Goal: Task Accomplishment & Management: Complete application form

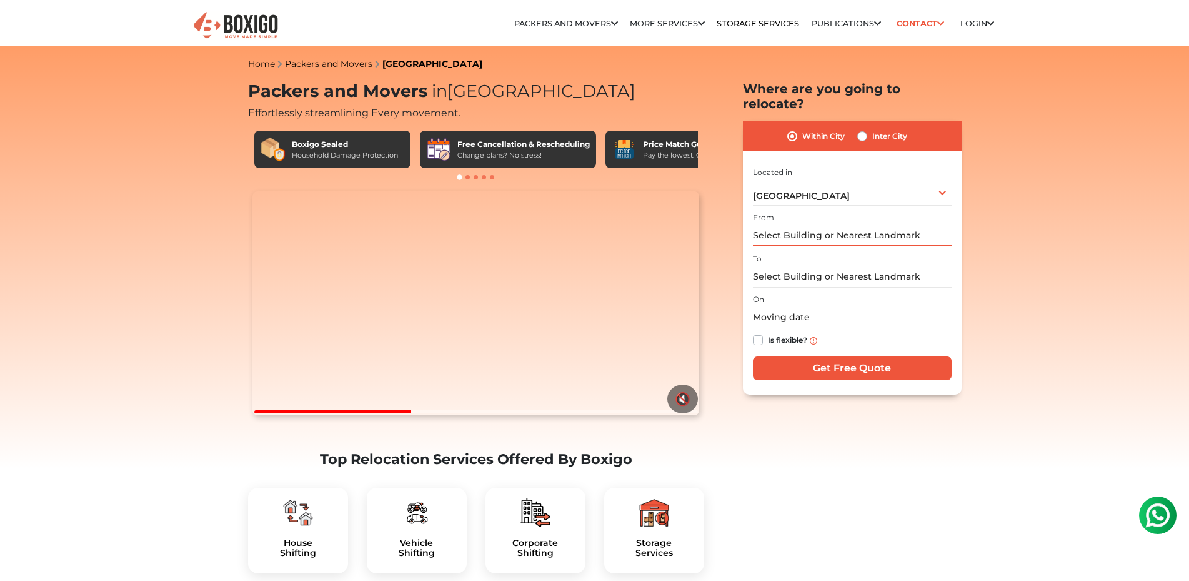
click at [785, 224] on input "text" at bounding box center [852, 235] width 199 height 22
type input "g"
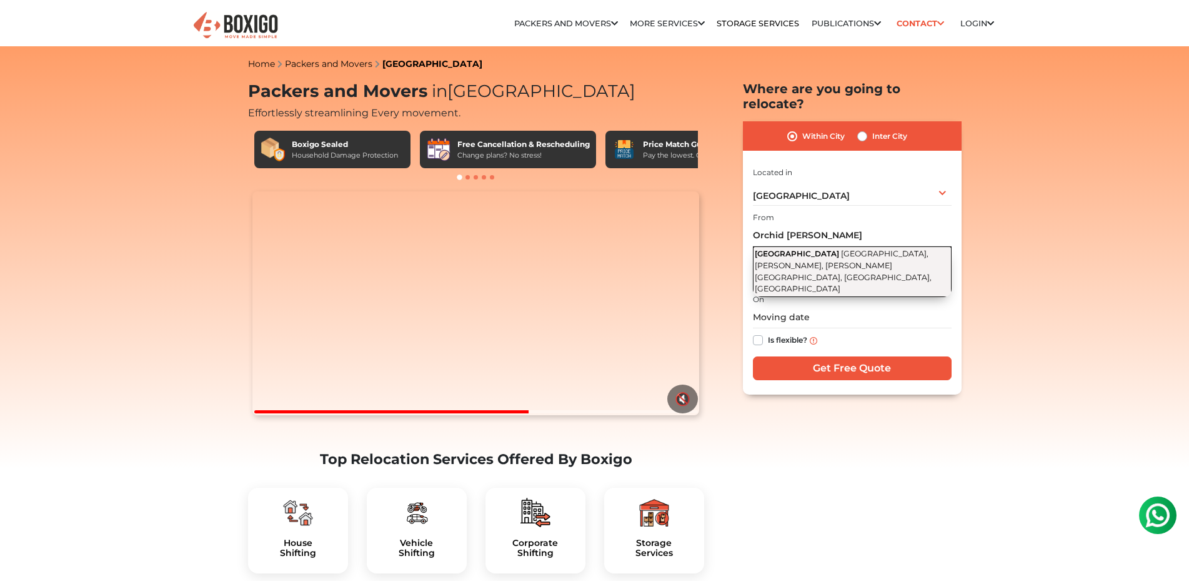
click at [787, 249] on span "[GEOGRAPHIC_DATA], [PERSON_NAME], [PERSON_NAME][GEOGRAPHIC_DATA], [GEOGRAPHIC_D…" at bounding box center [843, 271] width 177 height 44
type input "[GEOGRAPHIC_DATA], [GEOGRAPHIC_DATA], [PERSON_NAME], [PERSON_NAME][GEOGRAPHIC_D…"
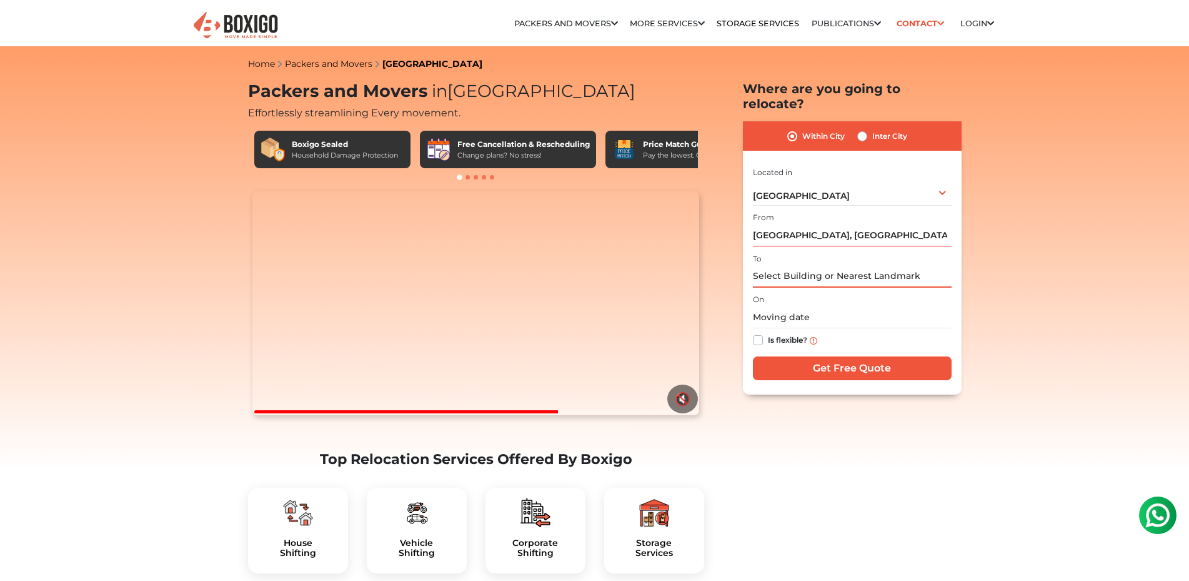
click at [779, 266] on input "text" at bounding box center [852, 277] width 199 height 22
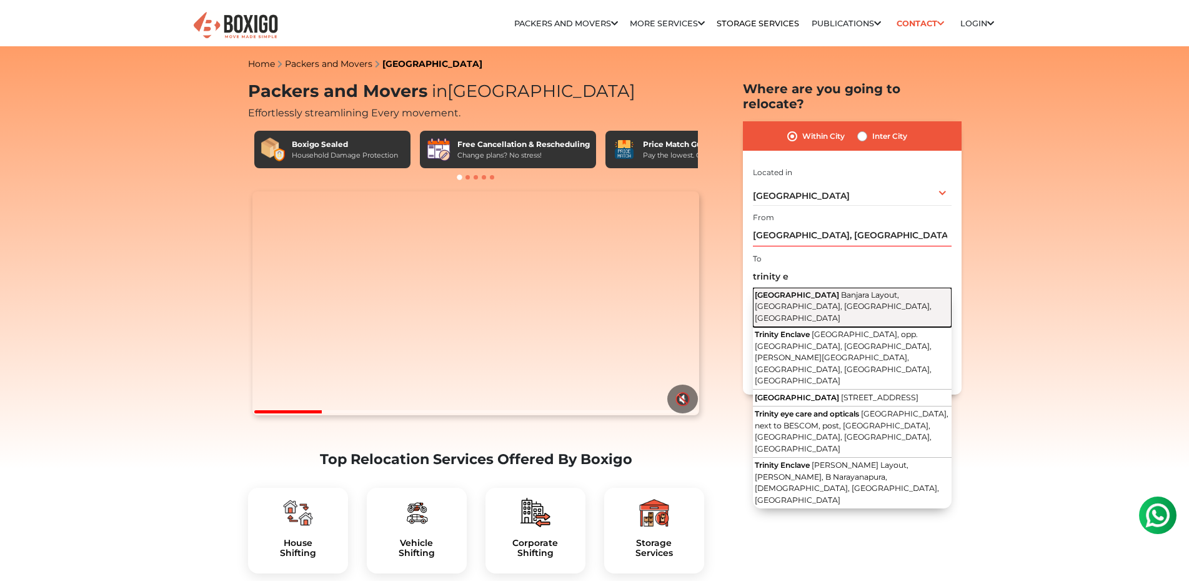
click at [806, 287] on button "[GEOGRAPHIC_DATA], [GEOGRAPHIC_DATA], [GEOGRAPHIC_DATA], [GEOGRAPHIC_DATA]" at bounding box center [852, 306] width 199 height 39
type input "[GEOGRAPHIC_DATA], [GEOGRAPHIC_DATA], [GEOGRAPHIC_DATA], [GEOGRAPHIC_DATA]"
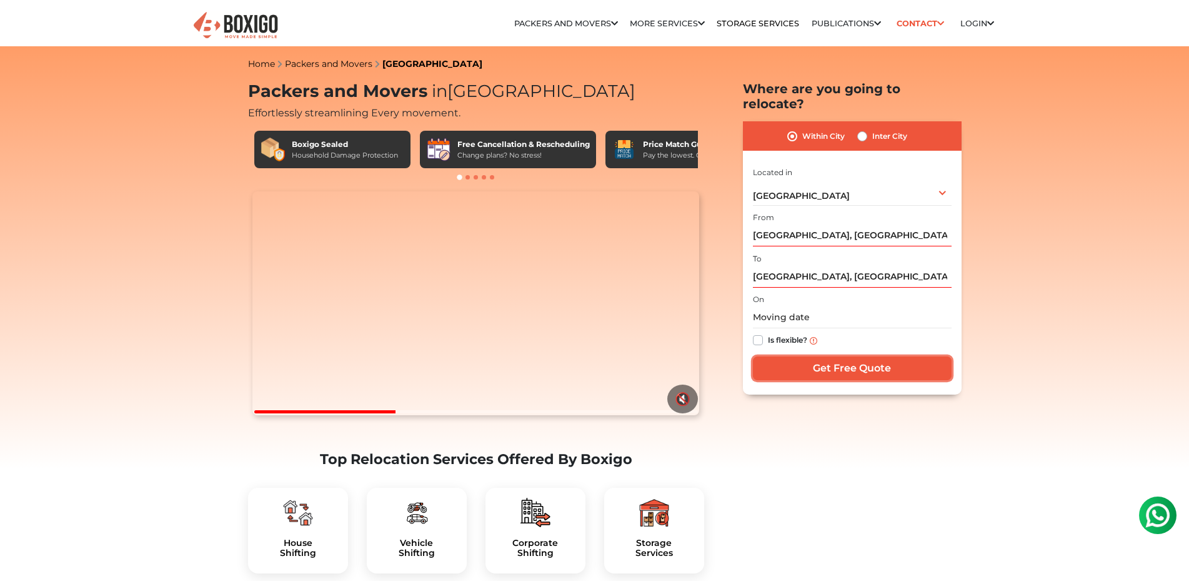
click at [816, 356] on input "Get Free Quote" at bounding box center [852, 368] width 199 height 24
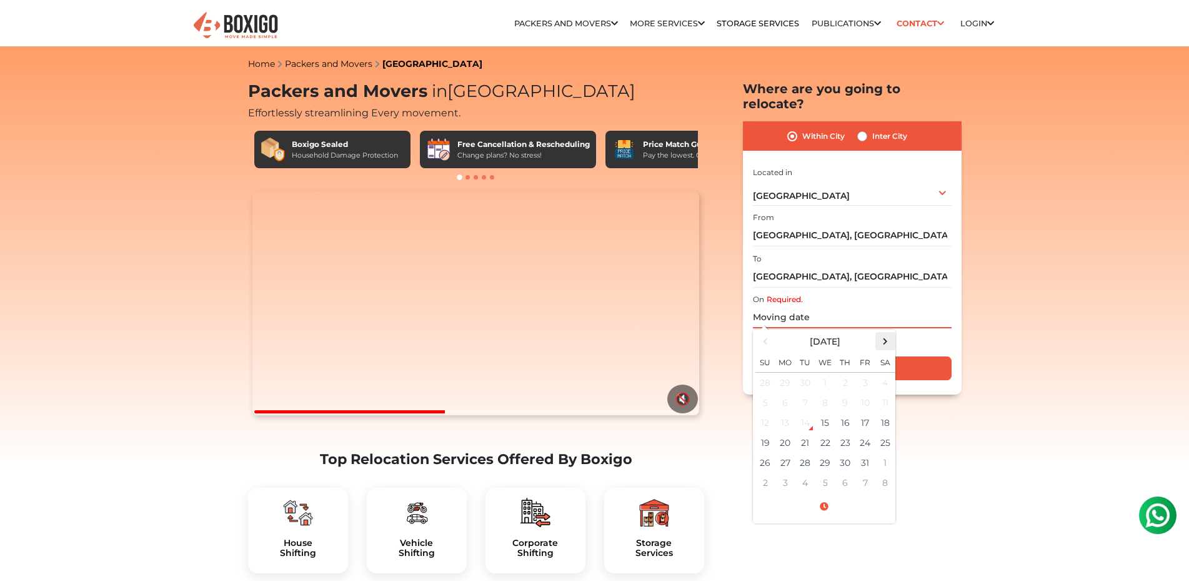
click at [887, 332] on span at bounding box center [885, 340] width 17 height 17
click at [762, 392] on td "7" at bounding box center [766, 402] width 20 height 20
type input "[DATE] 12:00 AM"
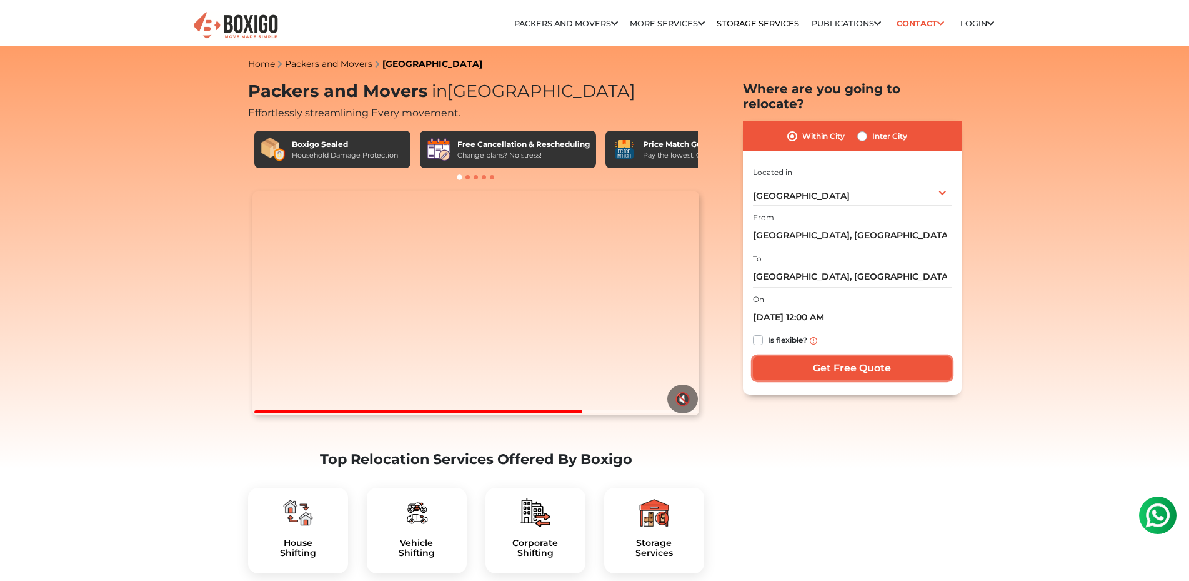
click at [861, 357] on input "Get Free Quote" at bounding box center [852, 368] width 199 height 24
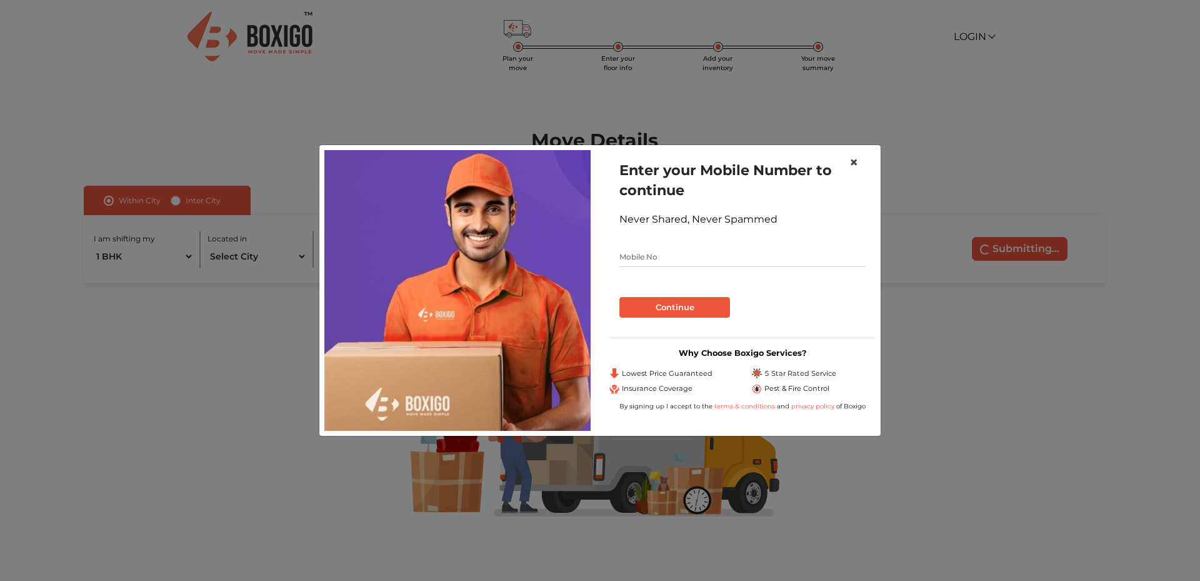
click at [856, 161] on span "×" at bounding box center [853, 162] width 9 height 18
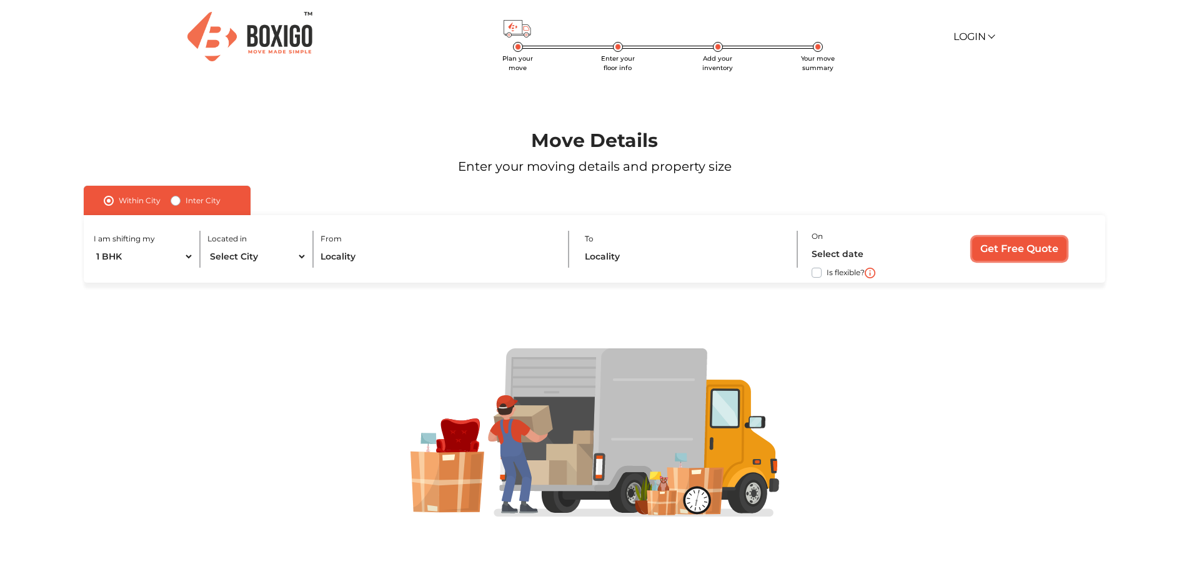
click at [1022, 247] on input "Get Free Quote" at bounding box center [1019, 249] width 94 height 24
click at [189, 256] on select "1 BHK 2 BHK 3 BHK 3 + BHK FEW ITEMS" at bounding box center [143, 257] width 99 height 22
select select "2 BHK"
click at [94, 246] on select "1 BHK 2 BHK 3 BHK 3 + BHK FEW ITEMS" at bounding box center [143, 257] width 99 height 22
click at [307, 254] on div "Located in Select City Bangalore Bengaluru Bhopal Bhubaneswar Chennai Coimbator…" at bounding box center [260, 249] width 106 height 37
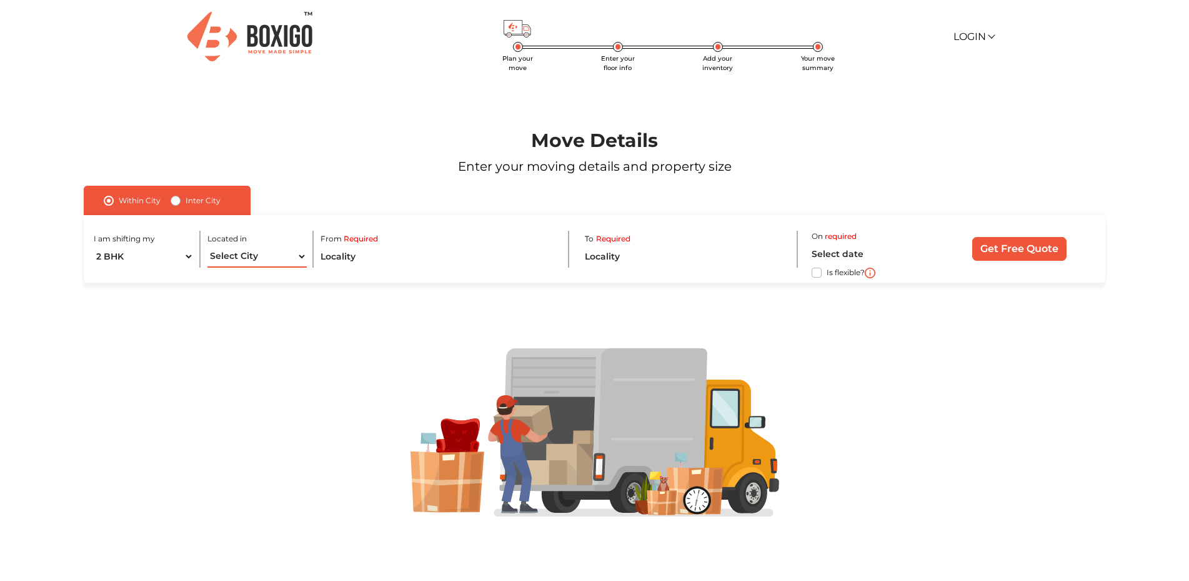
click at [302, 255] on select "Select City Bangalore Bengaluru Bhopal Bhubaneswar Chennai Coimbatore Cuttack D…" at bounding box center [256, 257] width 99 height 22
select select "[GEOGRAPHIC_DATA]"
click at [207, 246] on select "Select City Bangalore Bengaluru Bhopal Bhubaneswar Chennai Coimbatore Cuttack D…" at bounding box center [256, 257] width 99 height 22
click at [335, 256] on input "text" at bounding box center [438, 257] width 234 height 22
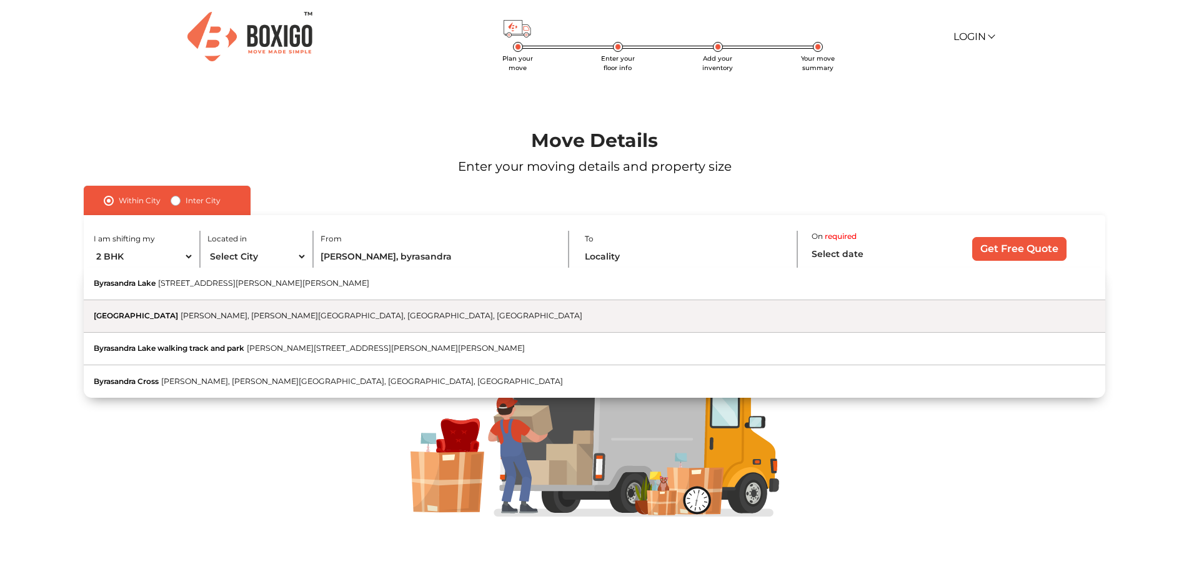
click at [237, 313] on span "GM Palya, C V Raman Nagar, Bengaluru, Karnataka" at bounding box center [382, 315] width 402 height 9
type input "Byrasandra Main Road, GM Palya, C V Raman Nagar, Bengaluru, Karnataka"
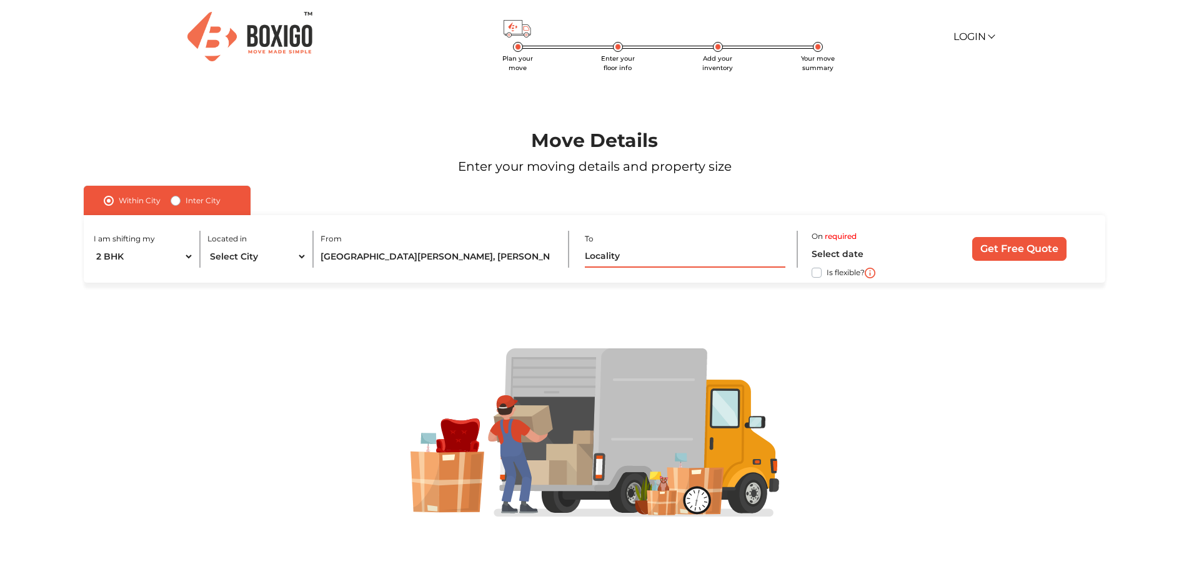
click at [608, 251] on input "text" at bounding box center [685, 257] width 201 height 22
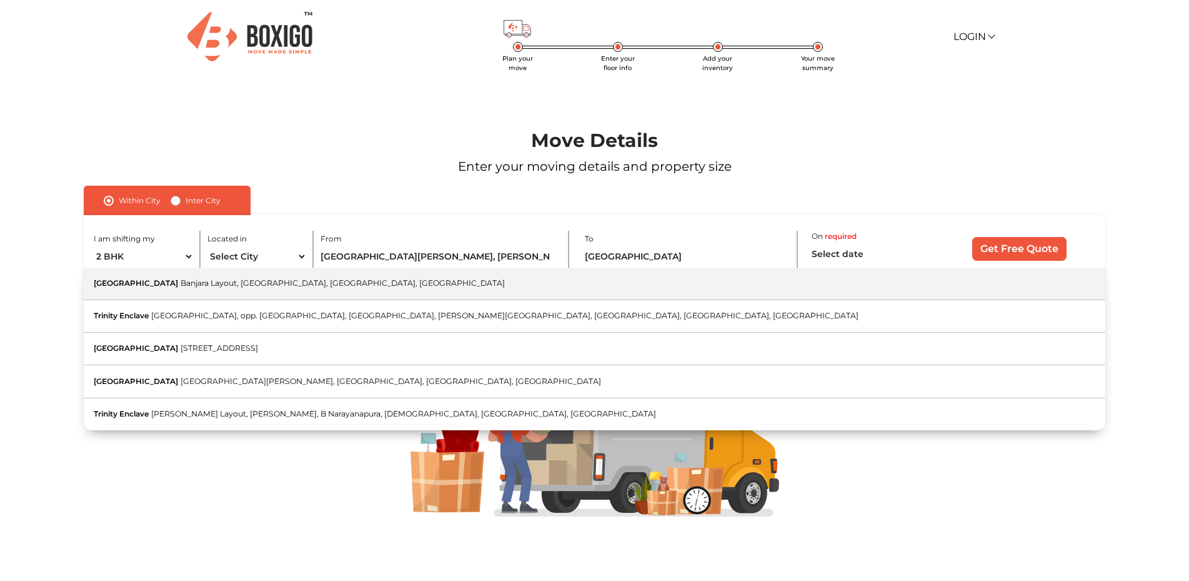
click at [272, 281] on span "Banjara Layout, [GEOGRAPHIC_DATA], [GEOGRAPHIC_DATA], [GEOGRAPHIC_DATA]" at bounding box center [343, 282] width 324 height 9
type input "[GEOGRAPHIC_DATA], [GEOGRAPHIC_DATA], [GEOGRAPHIC_DATA], [GEOGRAPHIC_DATA]"
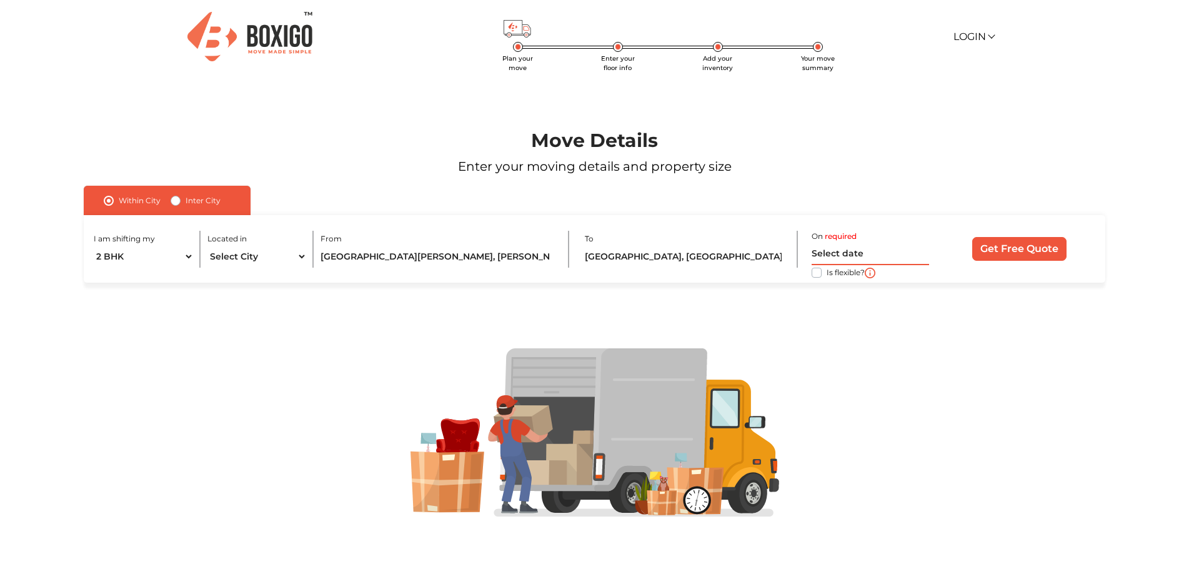
click at [842, 247] on input "text" at bounding box center [870, 254] width 117 height 22
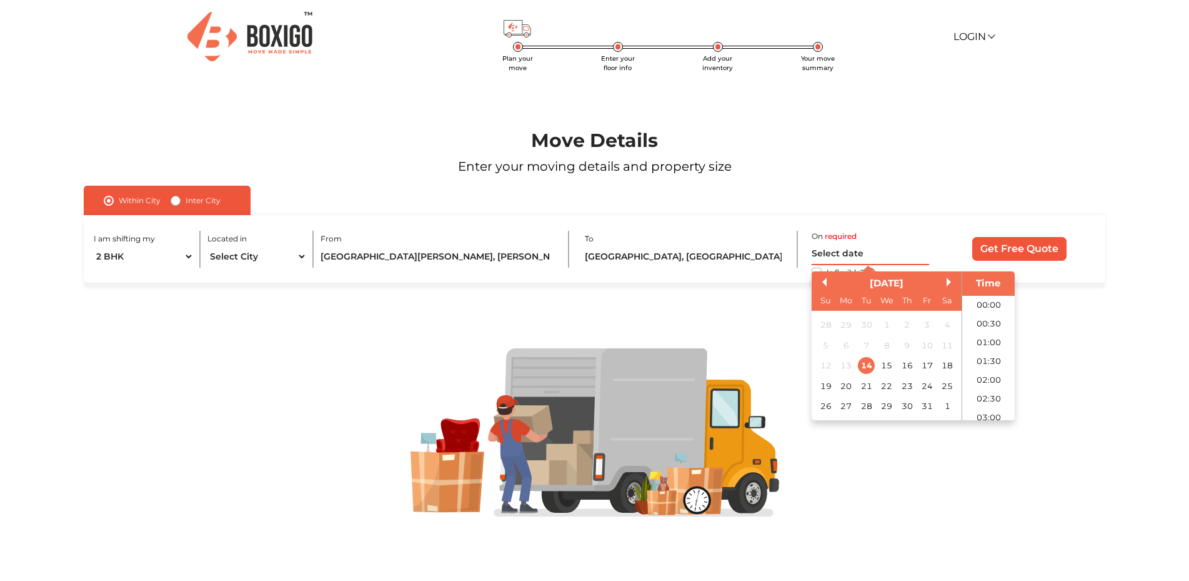
scroll to position [341, 0]
click at [952, 284] on button "Next Month" at bounding box center [951, 281] width 9 height 9
click at [824, 348] on div "7" at bounding box center [825, 344] width 17 height 17
type input "07/12/2025 12:00 AM"
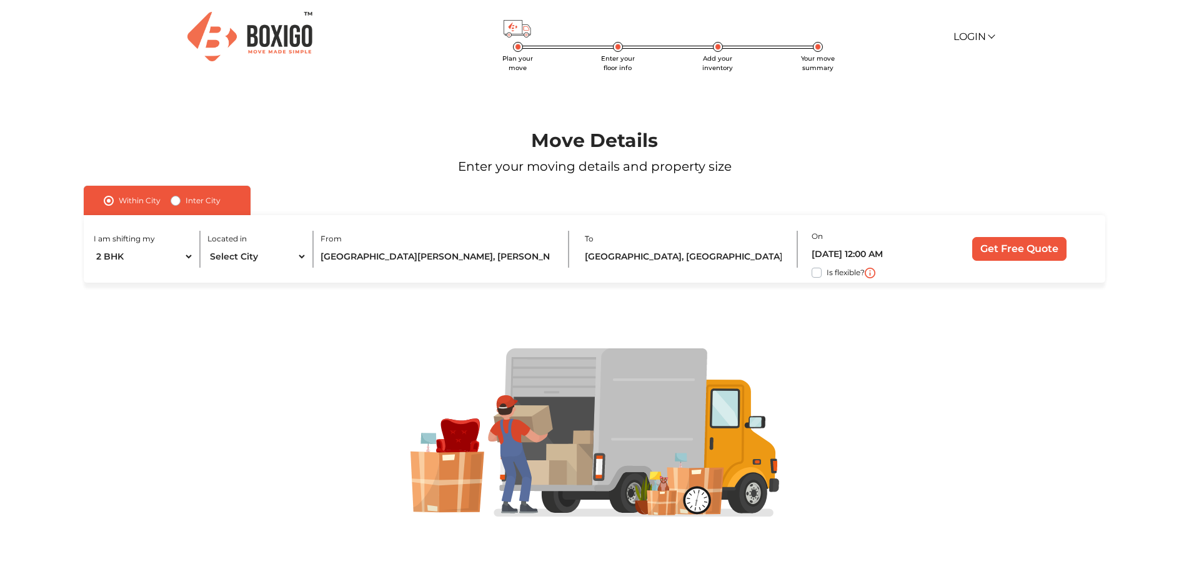
click at [1042, 313] on div at bounding box center [594, 432] width 1113 height 300
click at [1024, 249] on input "Get Free Quote" at bounding box center [1019, 249] width 94 height 24
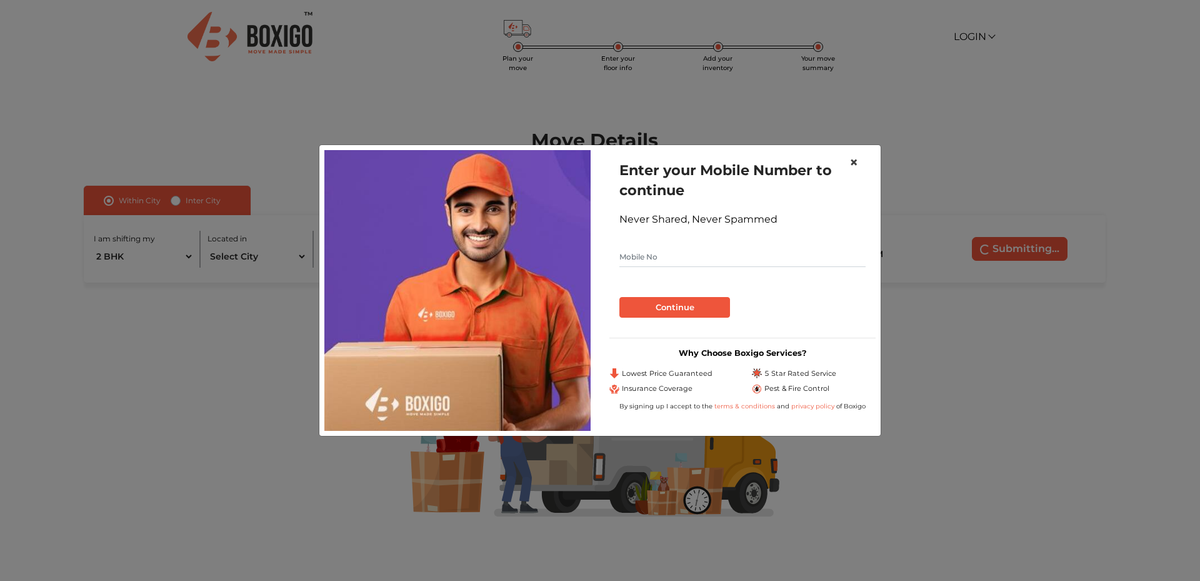
click at [855, 163] on span "×" at bounding box center [853, 162] width 9 height 18
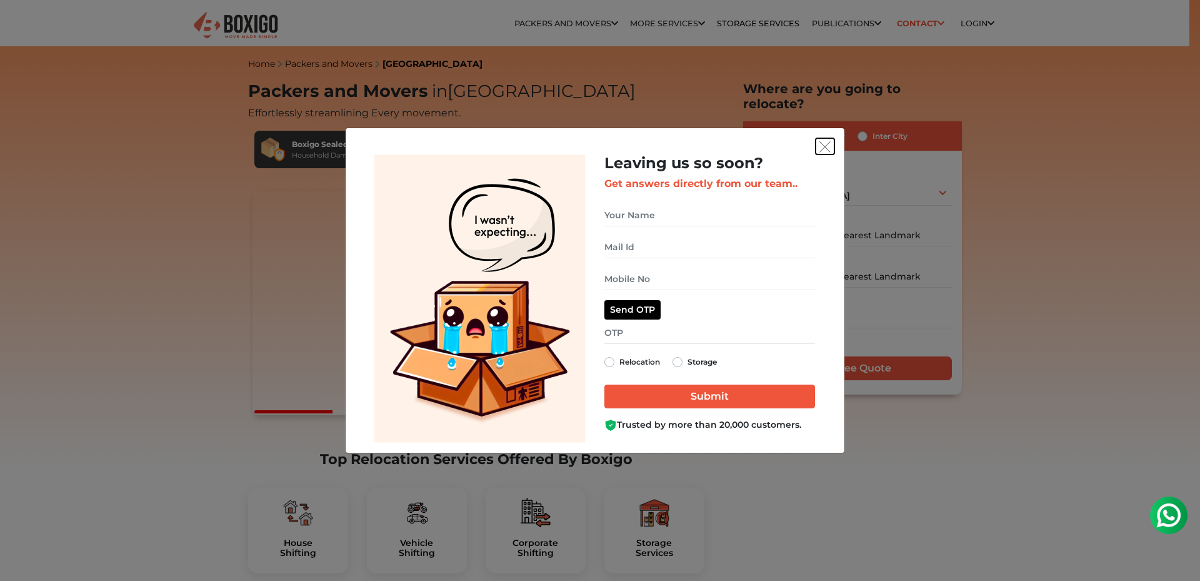
click at [826, 148] on img "get free quote dialog" at bounding box center [824, 146] width 11 height 11
